Goal: Task Accomplishment & Management: Manage account settings

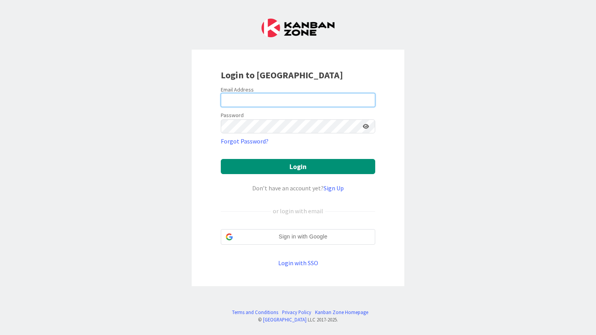
click at [298, 100] on input "email" at bounding box center [298, 100] width 154 height 14
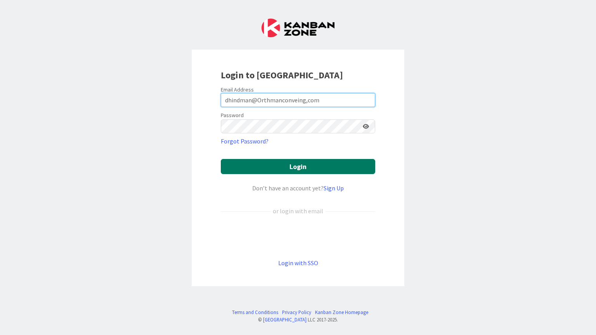
drag, startPoint x: 298, startPoint y: 100, endPoint x: 296, endPoint y: 165, distance: 64.8
click at [296, 165] on form "Email Address dhindman@Orthmanconveing,com Password Forgot Password? Login Don’…" at bounding box center [298, 177] width 154 height 182
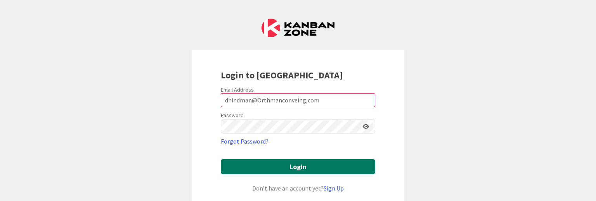
click at [292, 169] on button "Login" at bounding box center [298, 166] width 154 height 15
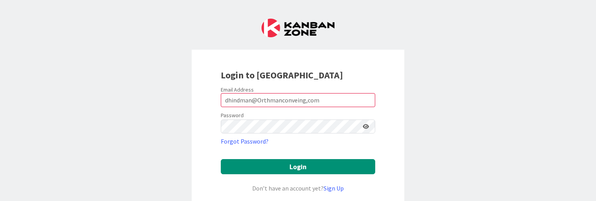
click at [363, 148] on form "Email Address dhindman@Orthmanconveing,com Password Forgot Password? Login Don’…" at bounding box center [298, 177] width 154 height 182
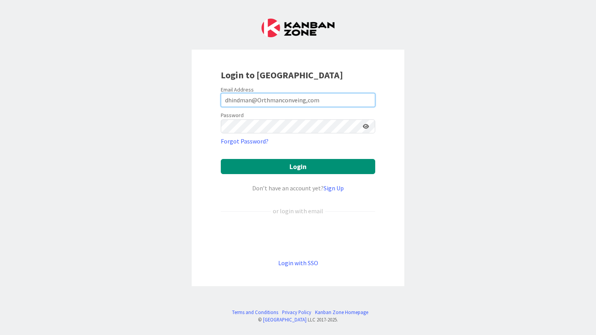
click at [263, 101] on input "dhindman@Orthmanconveing,com" at bounding box center [298, 100] width 154 height 14
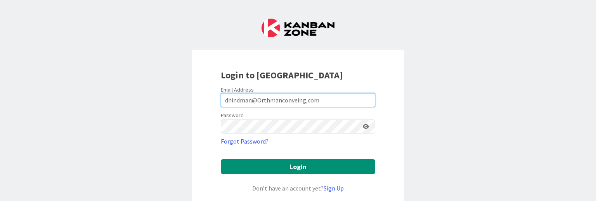
click at [259, 98] on input "dhindman@Orthmanconveing,com" at bounding box center [298, 100] width 154 height 14
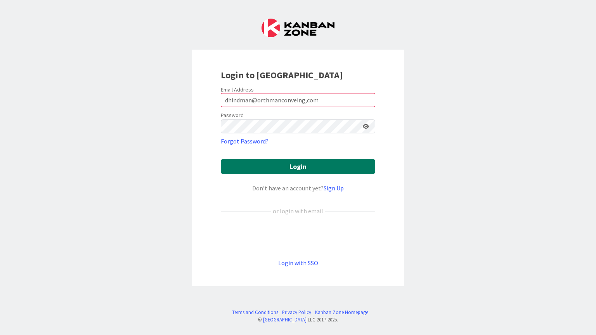
click at [315, 166] on button "Login" at bounding box center [298, 166] width 154 height 15
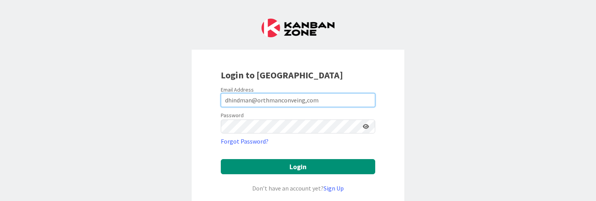
click at [292, 102] on input "dhindman@orthmanconveing,com" at bounding box center [298, 100] width 154 height 14
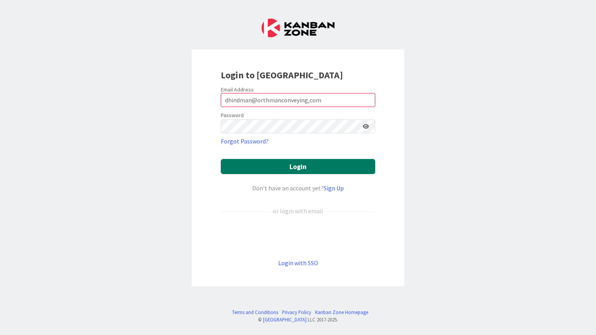
click at [292, 161] on button "Login" at bounding box center [298, 166] width 154 height 15
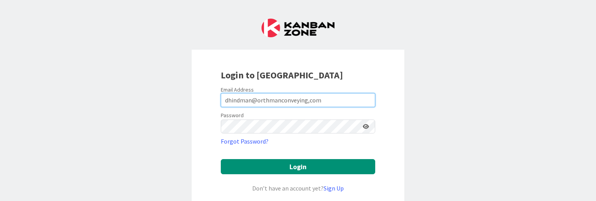
click at [277, 102] on input "dhindman@orthmanconveying,com" at bounding box center [298, 100] width 154 height 14
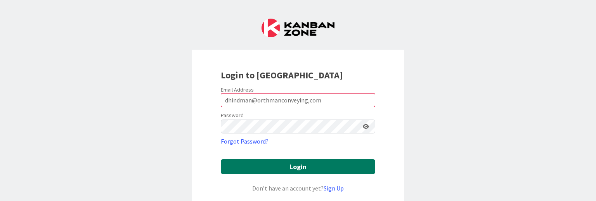
click at [289, 167] on button "Login" at bounding box center [298, 166] width 154 height 15
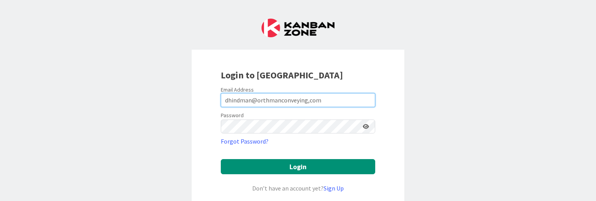
click at [308, 101] on input "dhindman@orthmanconveying,com" at bounding box center [298, 100] width 154 height 14
click at [307, 101] on input "dhindman@orthmanconveying,com" at bounding box center [298, 100] width 154 height 14
click at [306, 101] on input "dhindman@orthmanconveying,com" at bounding box center [298, 100] width 154 height 14
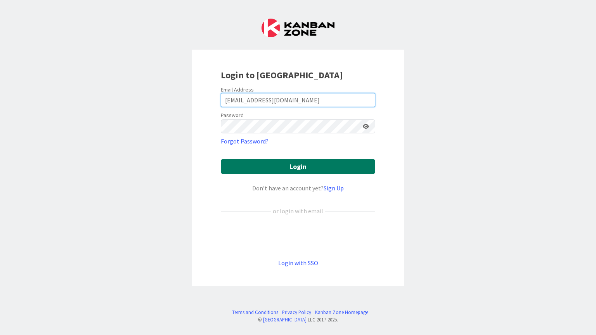
type input "[EMAIL_ADDRESS][DOMAIN_NAME]"
click at [299, 164] on button "Login" at bounding box center [298, 166] width 154 height 15
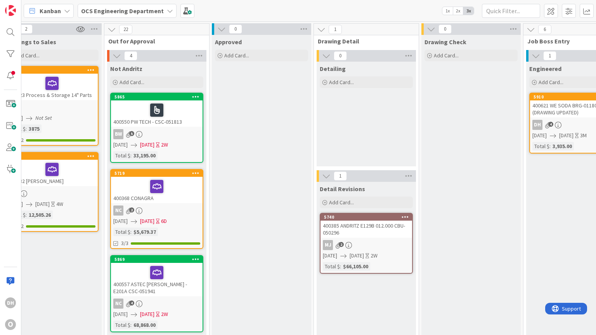
scroll to position [0, 217]
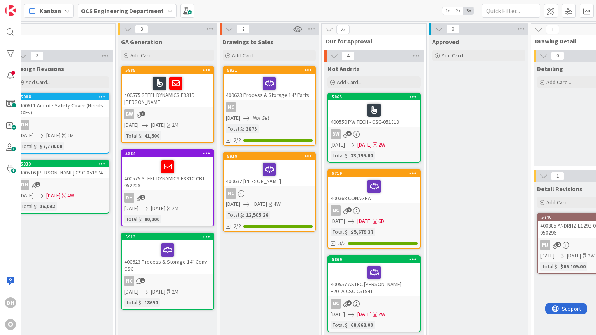
click at [280, 33] on div "2" at bounding box center [269, 29] width 99 height 12
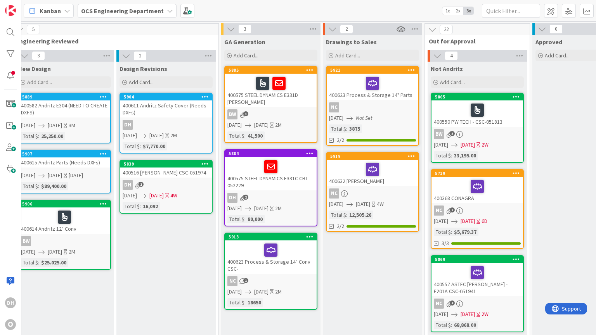
scroll to position [0, 82]
